Goal: Information Seeking & Learning: Learn about a topic

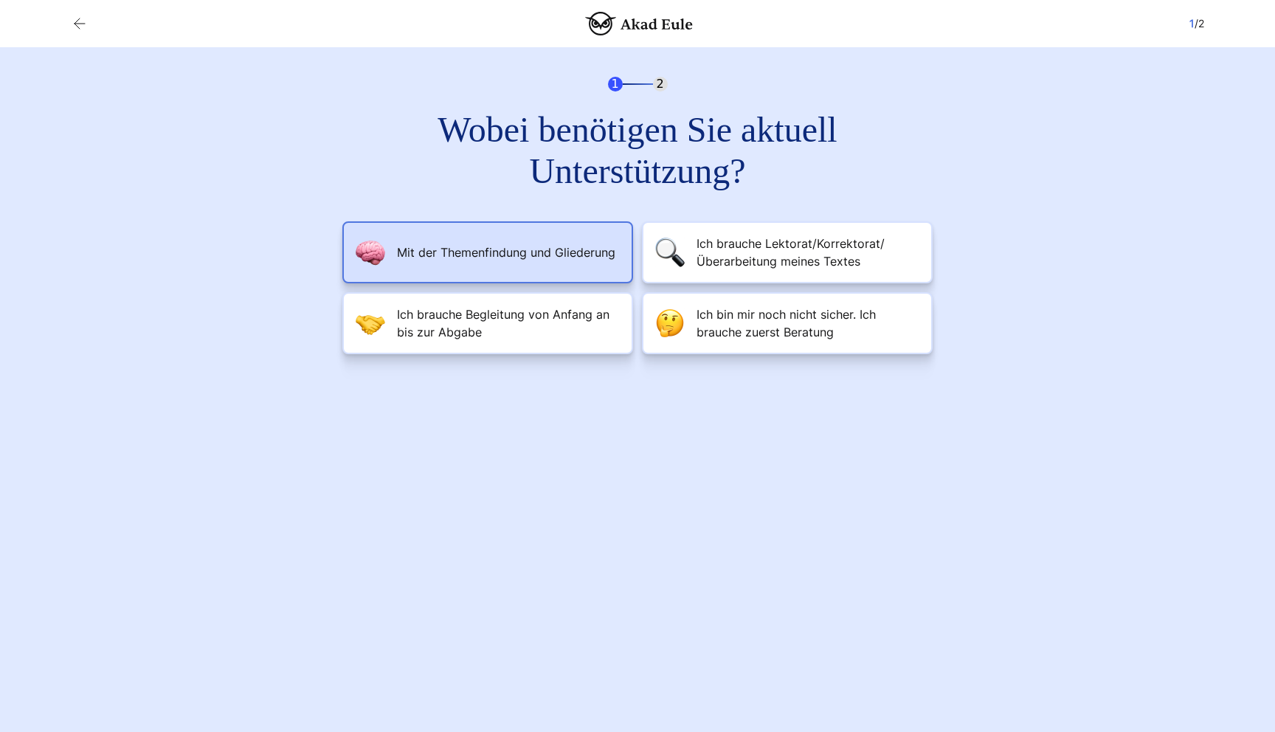
click at [594, 247] on span "Mit der Themenfindung und Gliederung" at bounding box center [506, 252] width 218 height 18
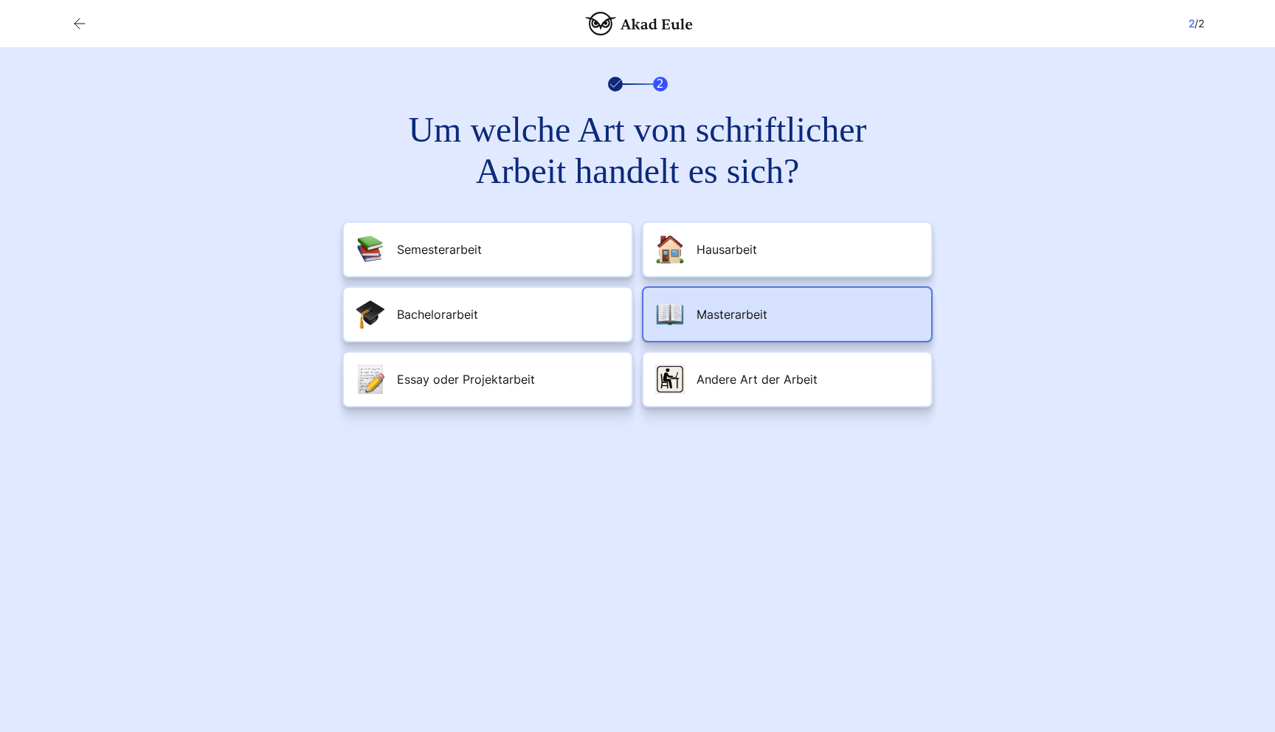
click at [764, 311] on span "Masterarbeit" at bounding box center [731, 314] width 71 height 18
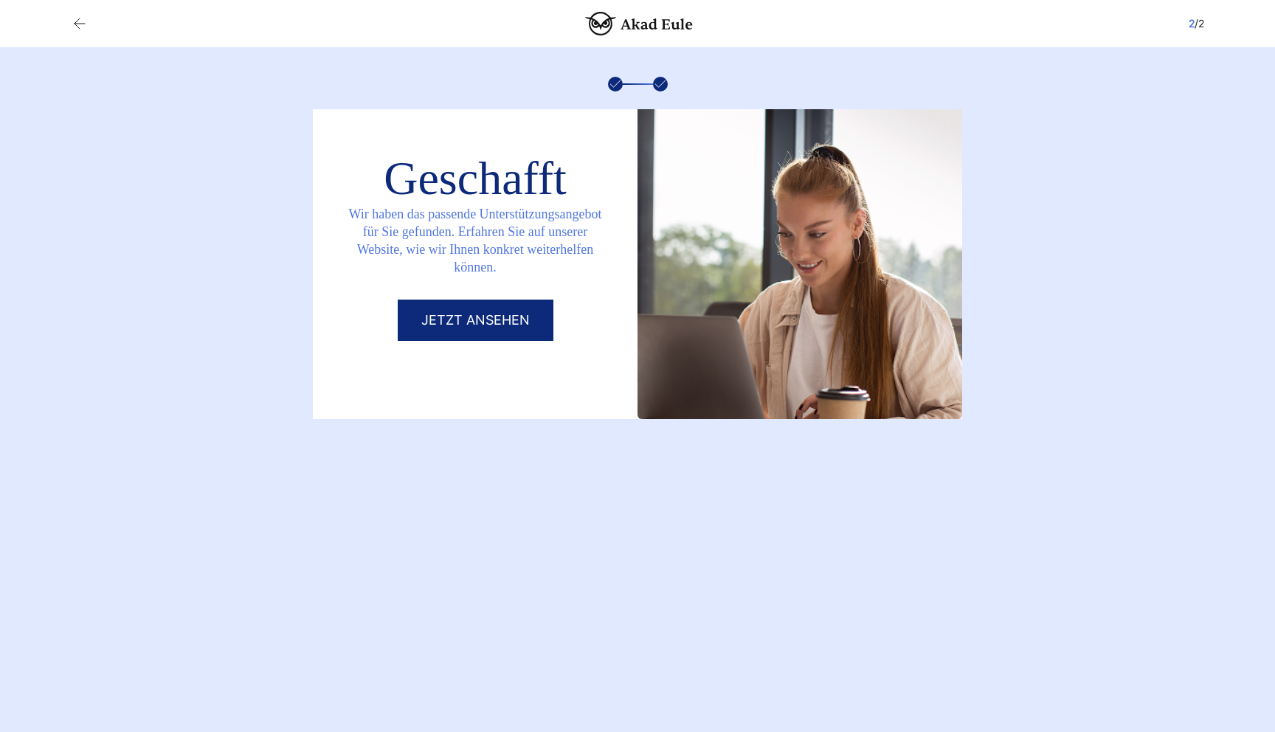
click at [502, 299] on link "Jetzt ansehen" at bounding box center [476, 319] width 156 height 41
